Goal: Book appointment/travel/reservation

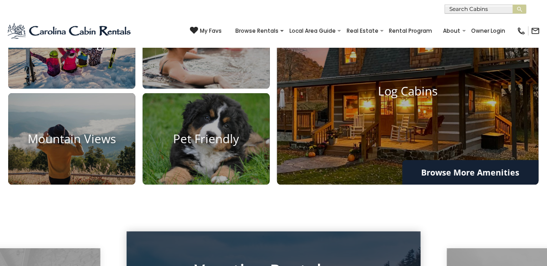
scroll to position [606, 0]
